Goal: Task Accomplishment & Management: Manage account settings

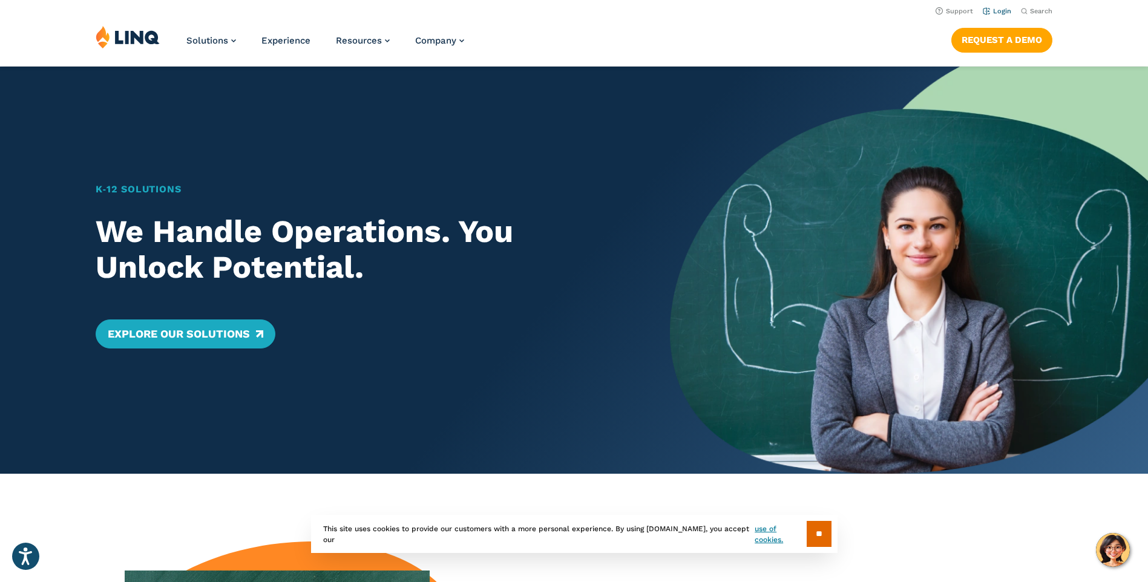
click at [1002, 13] on link "Login" at bounding box center [997, 11] width 28 height 8
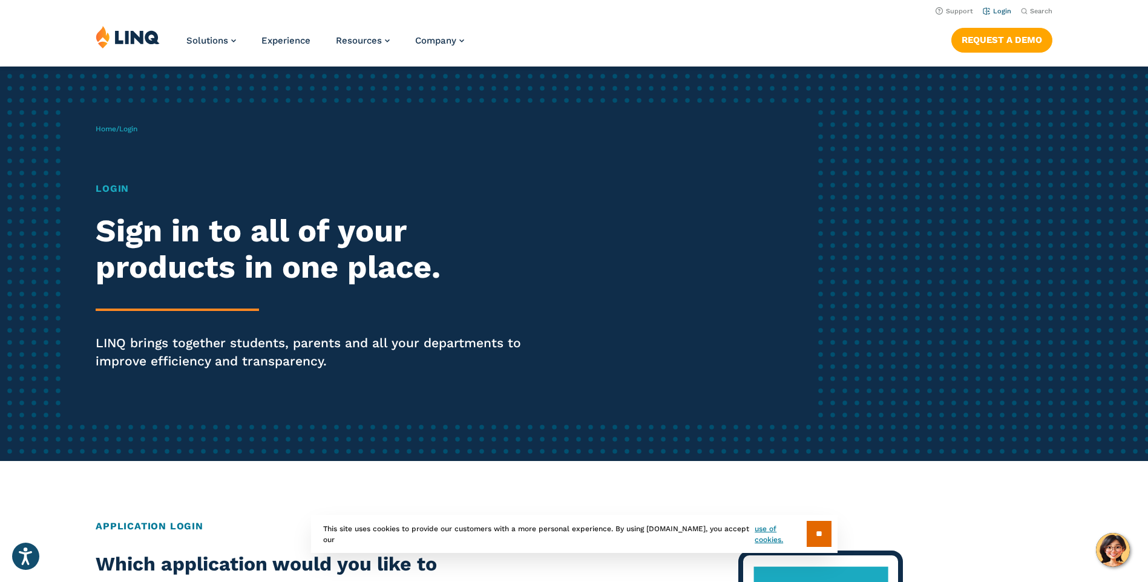
click at [1007, 10] on link "Login" at bounding box center [997, 11] width 28 height 8
click at [1004, 9] on link "Login" at bounding box center [997, 11] width 28 height 8
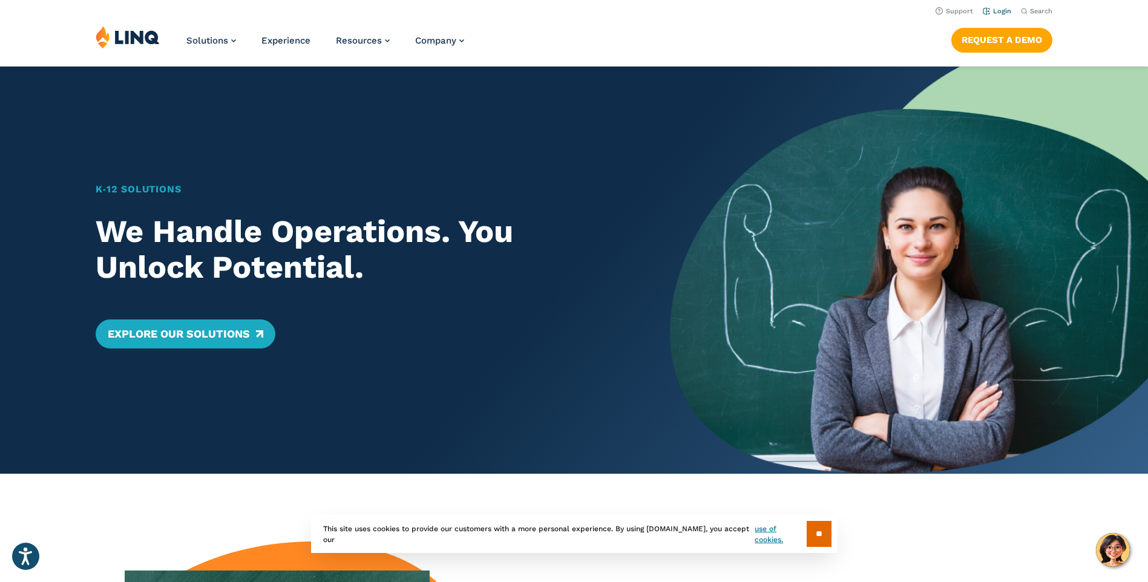
click at [1004, 8] on link "Login" at bounding box center [997, 11] width 28 height 8
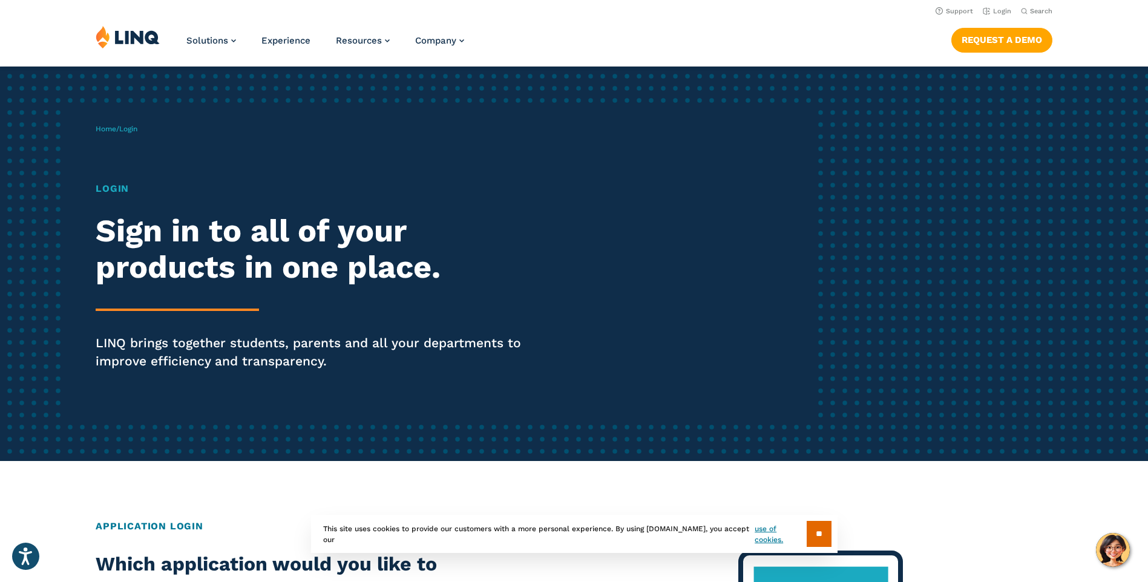
click at [114, 190] on h1 "Login" at bounding box center [317, 189] width 442 height 15
click at [125, 191] on h1 "Login" at bounding box center [317, 189] width 442 height 15
